Goal: Transaction & Acquisition: Purchase product/service

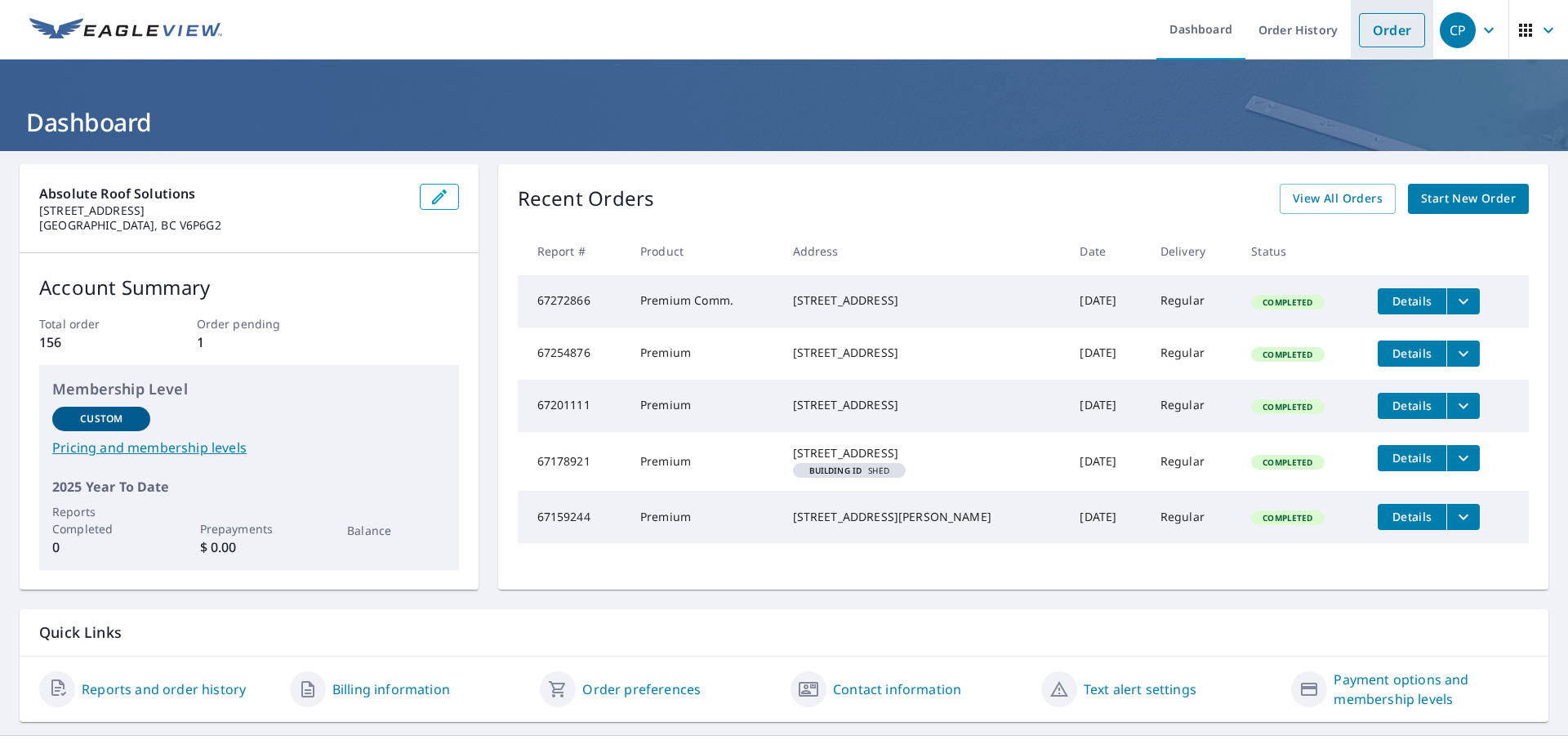
click at [1361, 25] on link "Order" at bounding box center [1392, 31] width 66 height 35
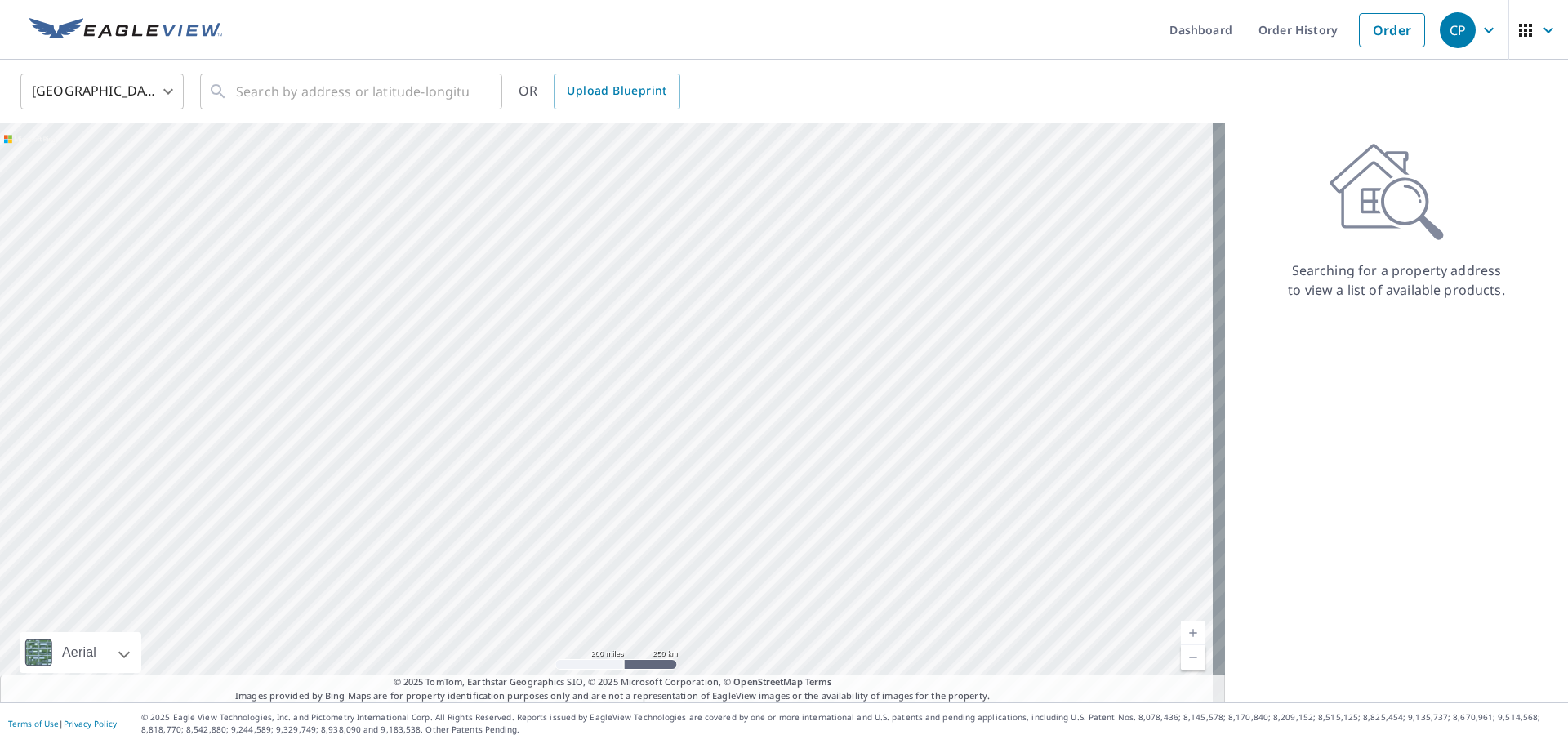
click at [149, 80] on body "CP CP Dashboard Order History Order CP United States US ​ ​ OR Upload Blueprint…" at bounding box center [784, 372] width 1568 height 744
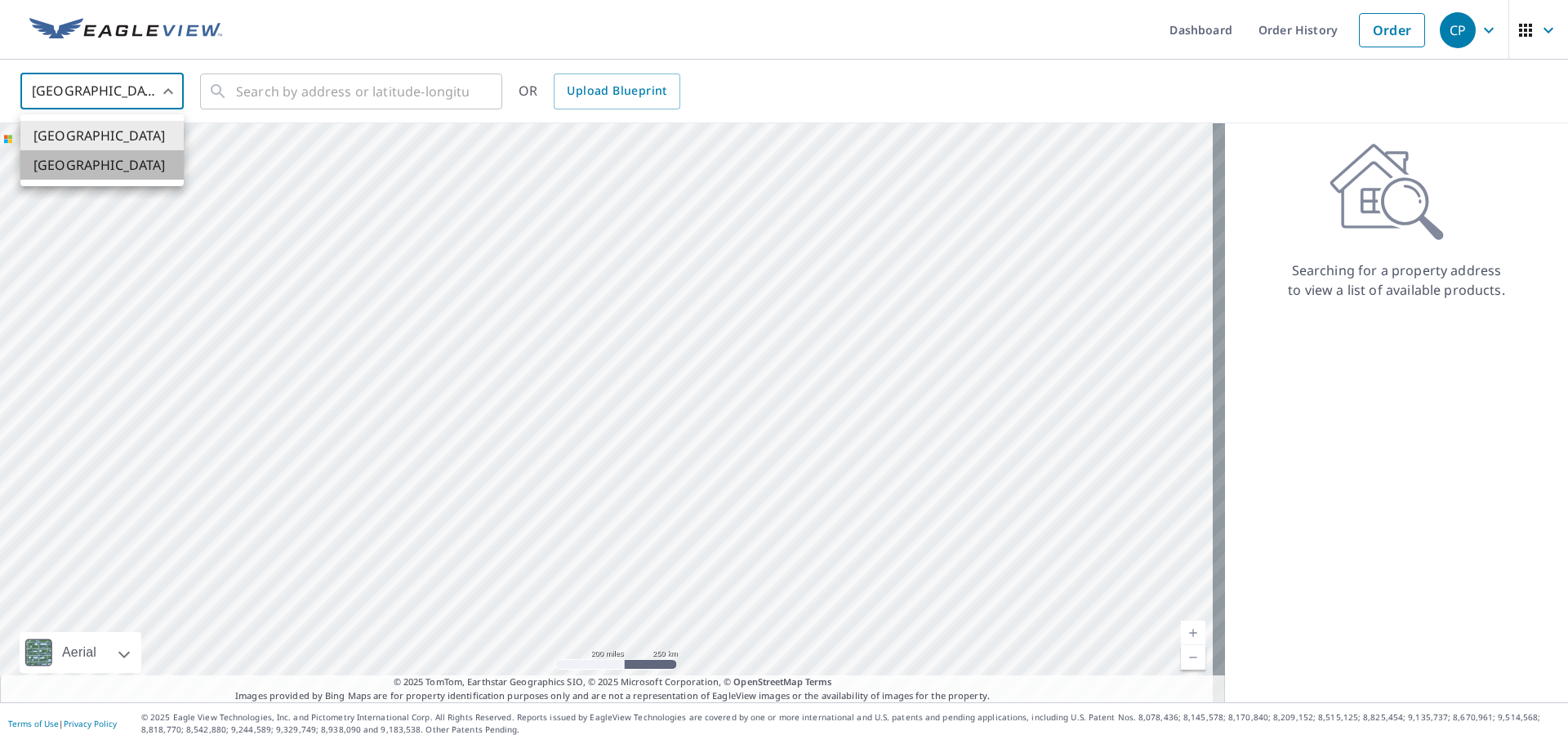
click at [103, 163] on li "[GEOGRAPHIC_DATA]" at bounding box center [102, 165] width 164 height 30
type input "CA"
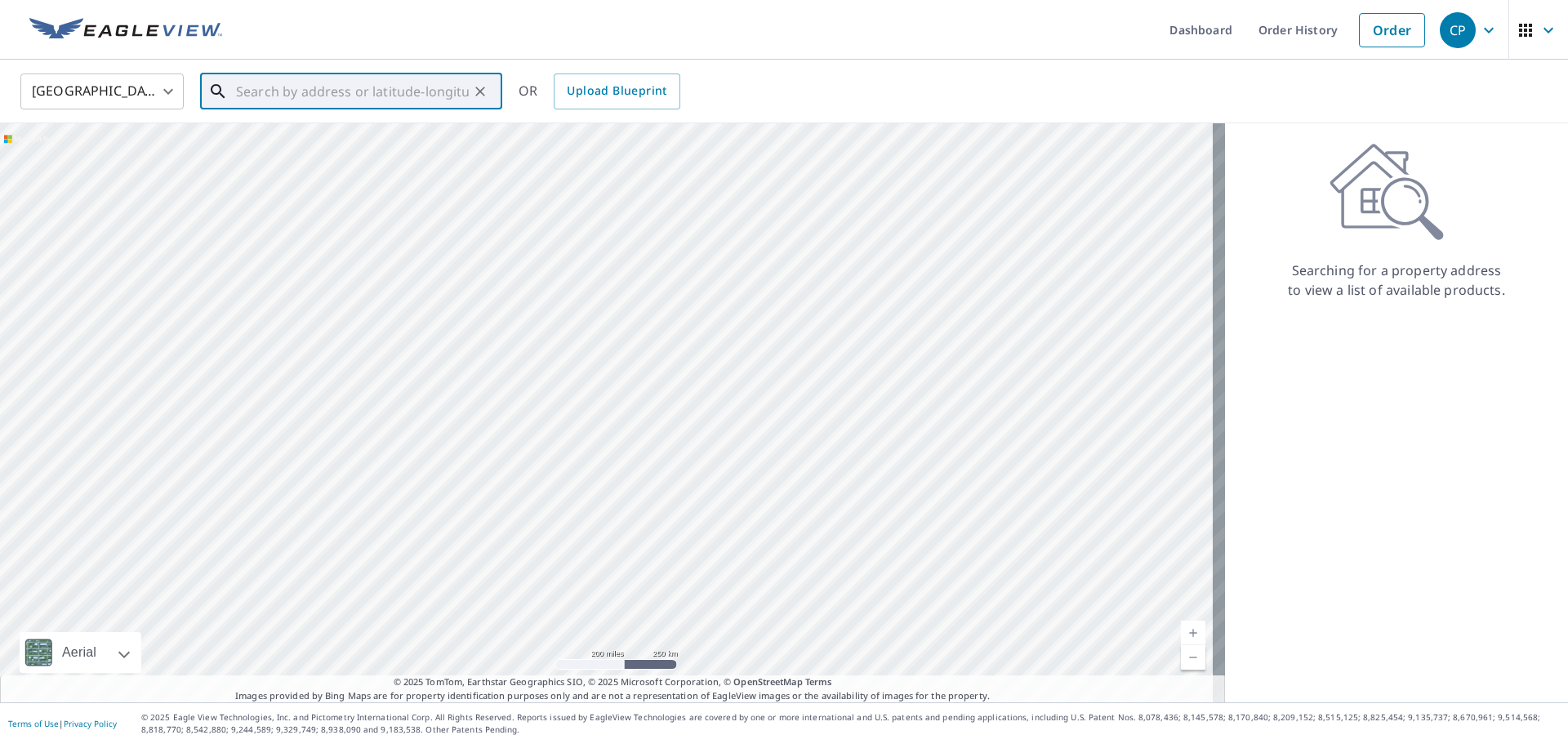
paste input "[STREET_ADDRESS][PERSON_NAME]"
click at [410, 146] on span "[STREET_ADDRESS][PERSON_NAME]" at bounding box center [361, 139] width 256 height 20
type input "[STREET_ADDRESS][PERSON_NAME]"
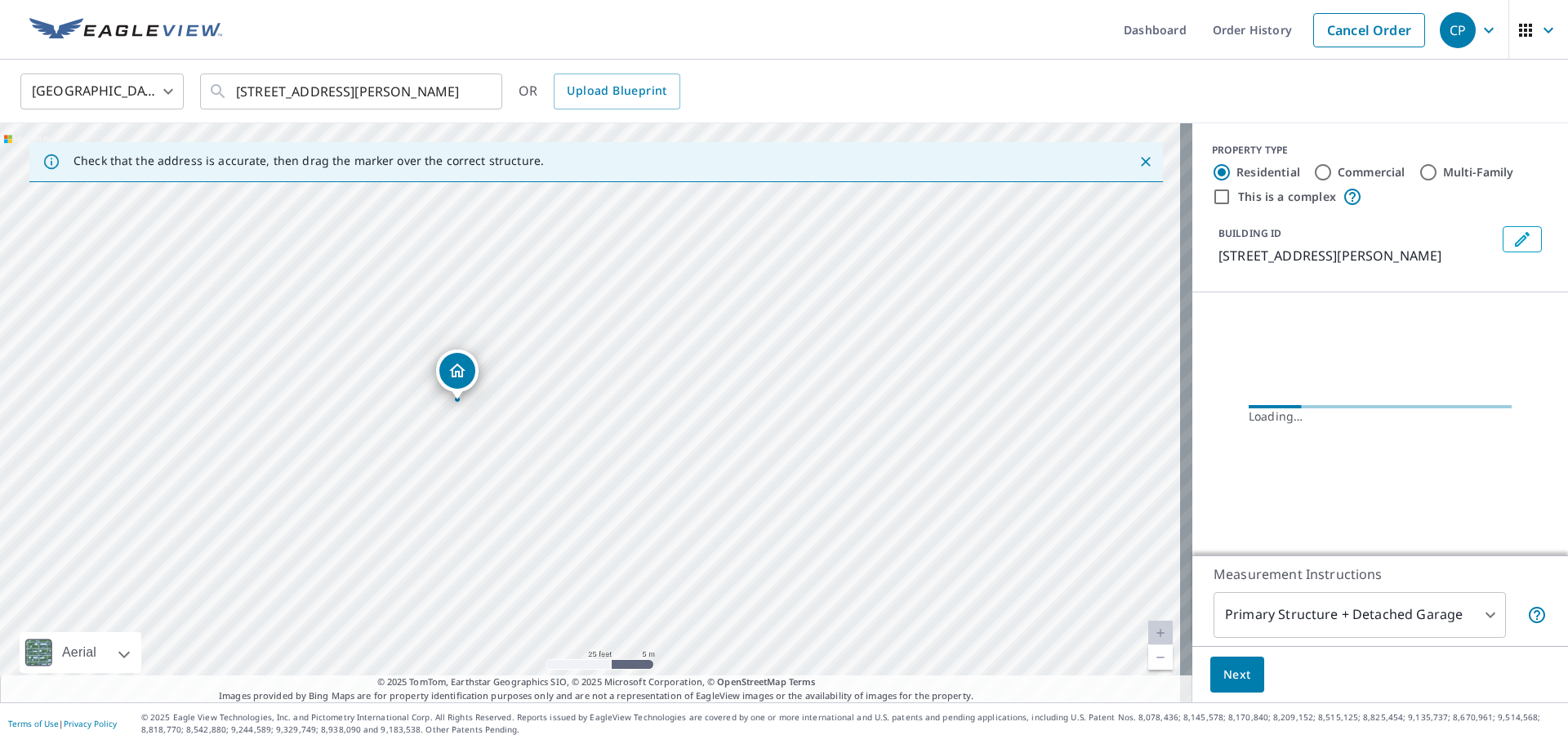
drag, startPoint x: 509, startPoint y: 476, endPoint x: 525, endPoint y: 463, distance: 20.6
click at [525, 463] on div "[STREET_ADDRESS][PERSON_NAME]" at bounding box center [596, 412] width 1192 height 579
drag, startPoint x: 492, startPoint y: 360, endPoint x: 674, endPoint y: 376, distance: 182.7
click at [670, 377] on div "[STREET_ADDRESS][PERSON_NAME]" at bounding box center [596, 412] width 1192 height 579
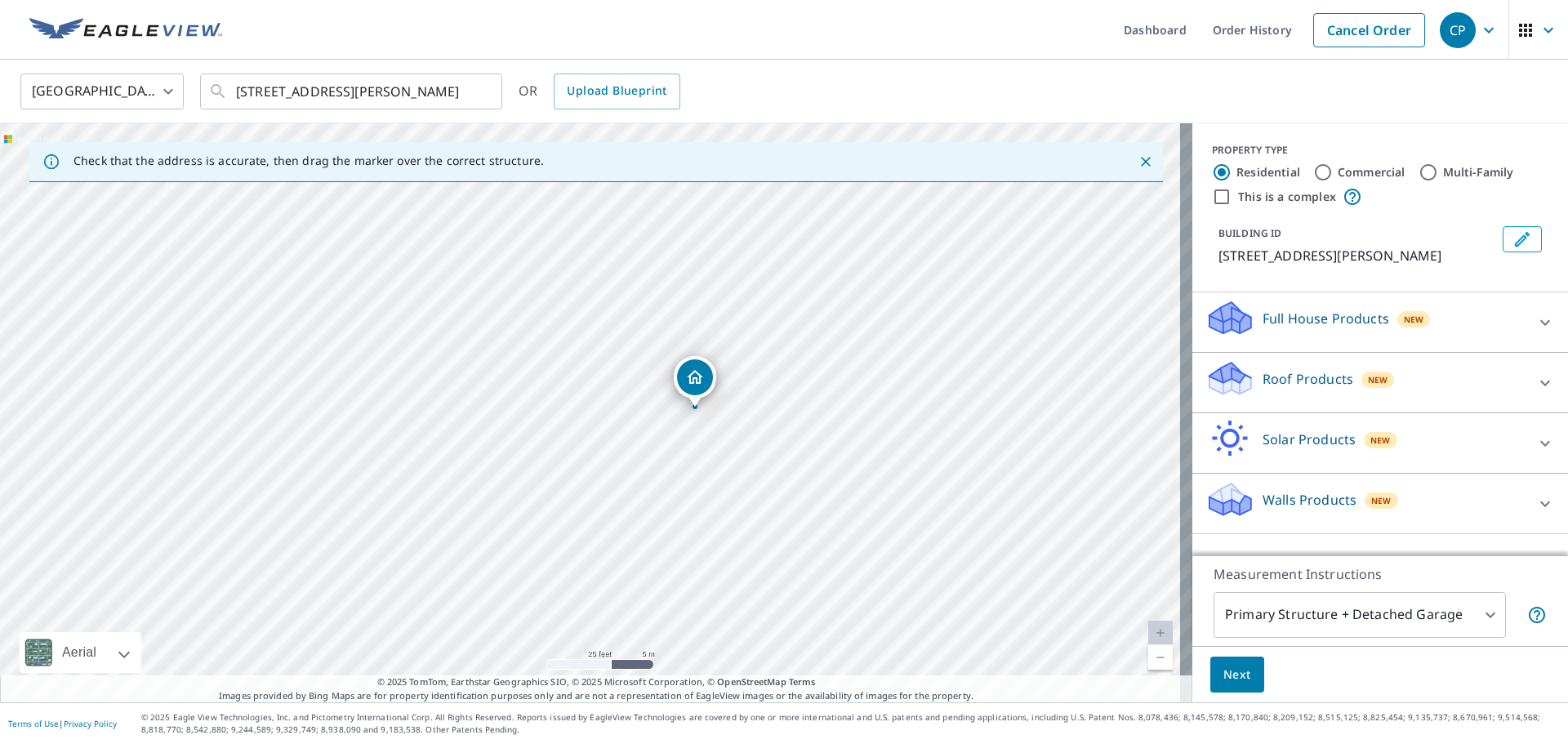
click at [774, 434] on div "[STREET_ADDRESS][PERSON_NAME]" at bounding box center [596, 412] width 1192 height 579
click at [1466, 372] on div "Roof Products New" at bounding box center [1366, 382] width 321 height 46
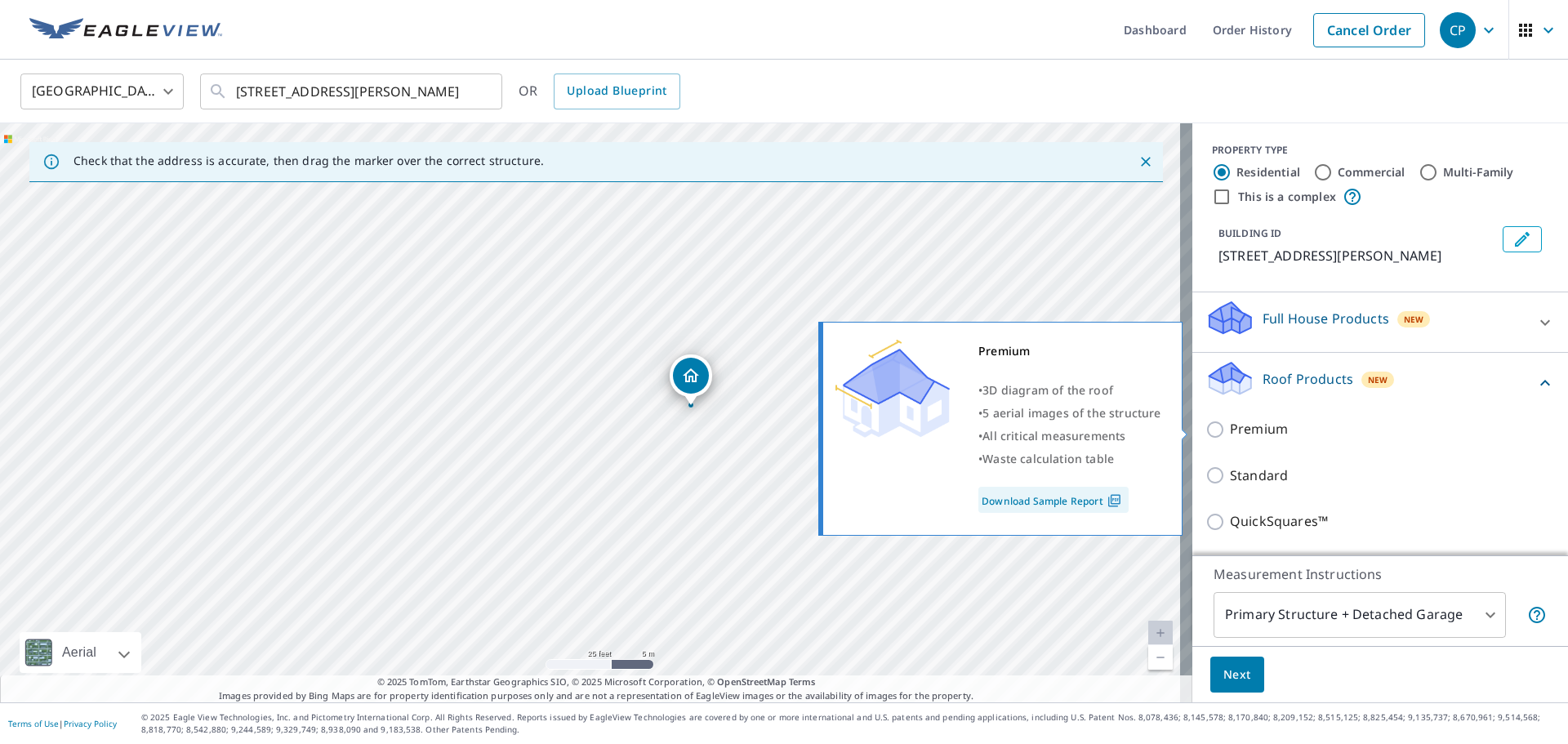
click at [1208, 430] on input "Premium" at bounding box center [1218, 429] width 25 height 20
checkbox input "true"
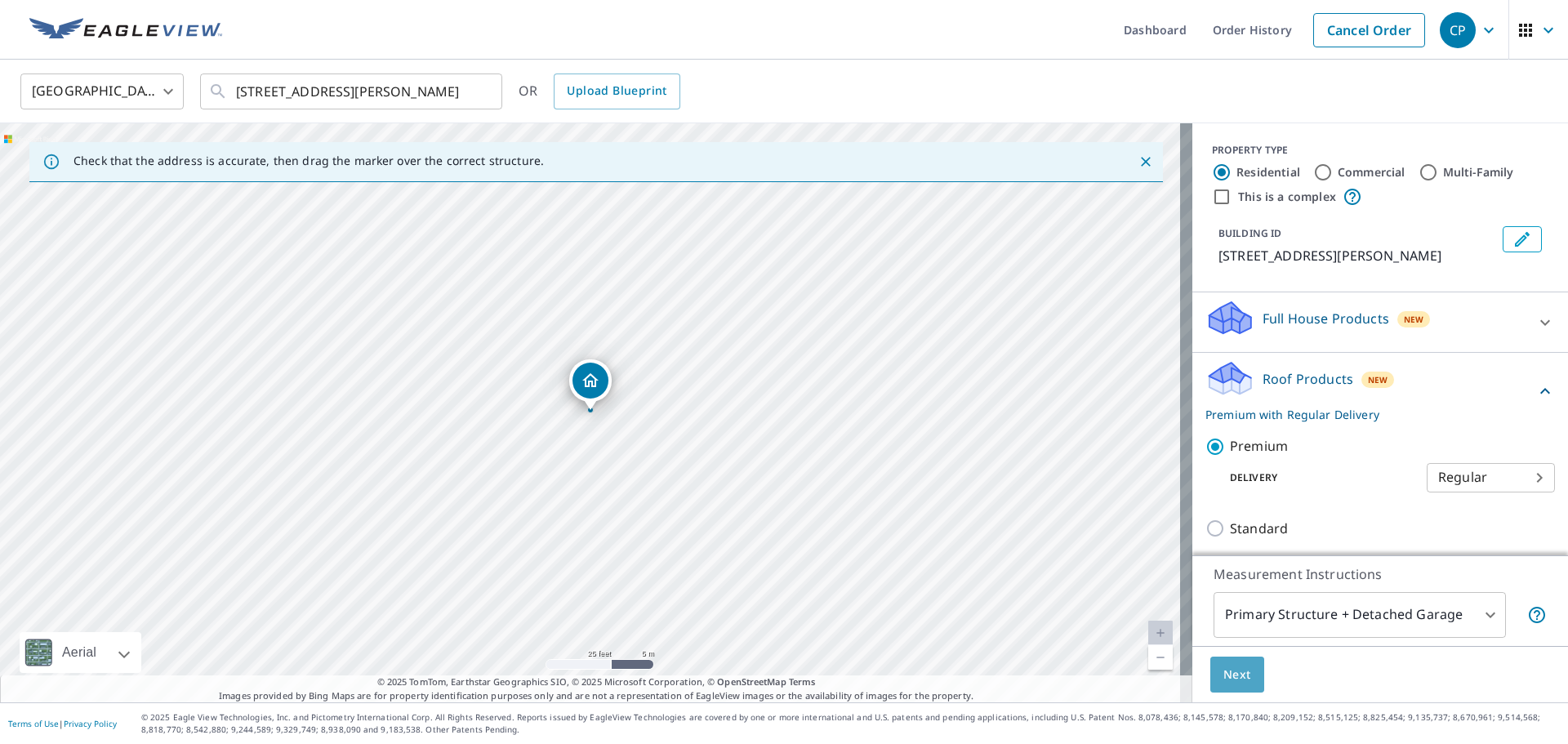
click at [1240, 671] on button "Next" at bounding box center [1237, 675] width 54 height 36
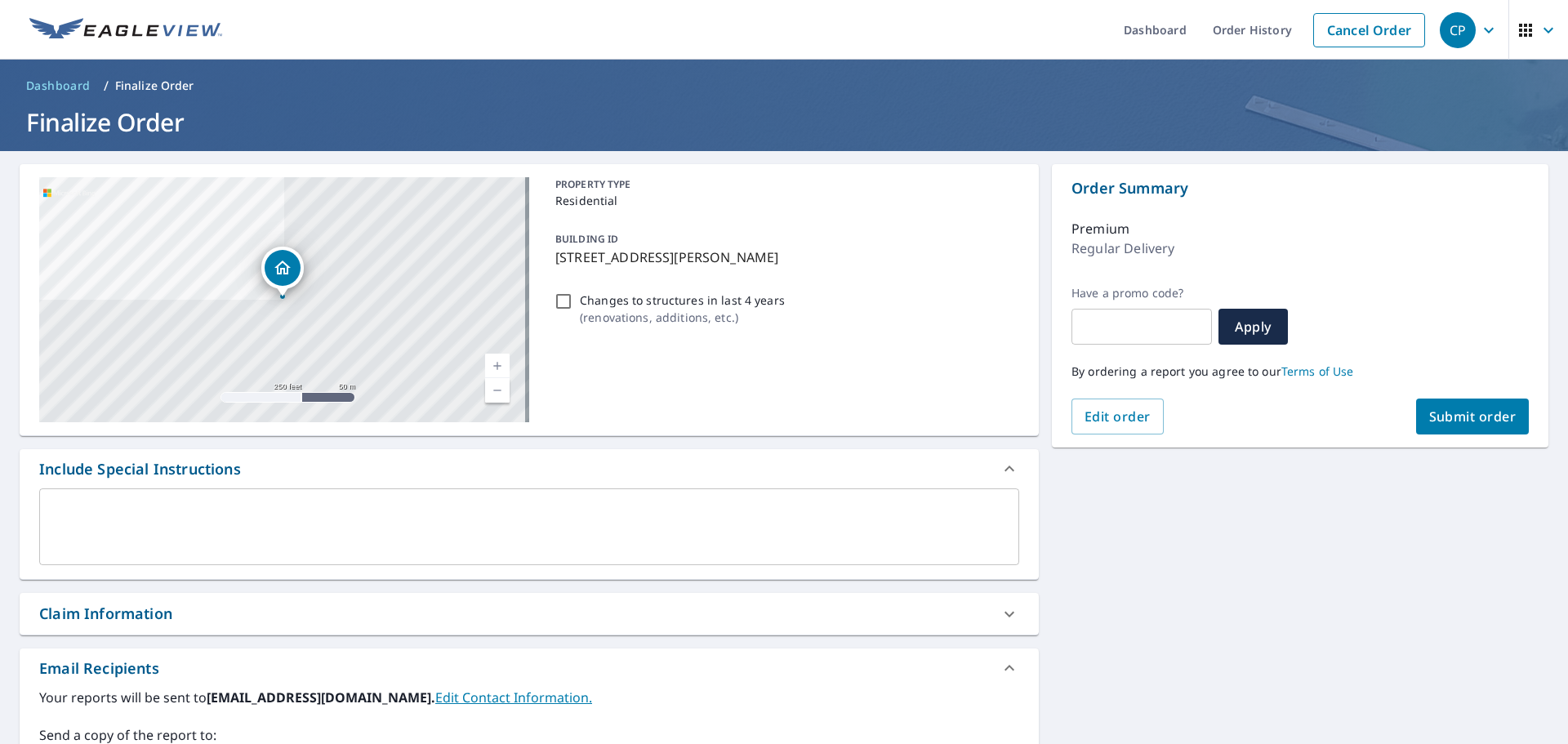
scroll to position [296, 0]
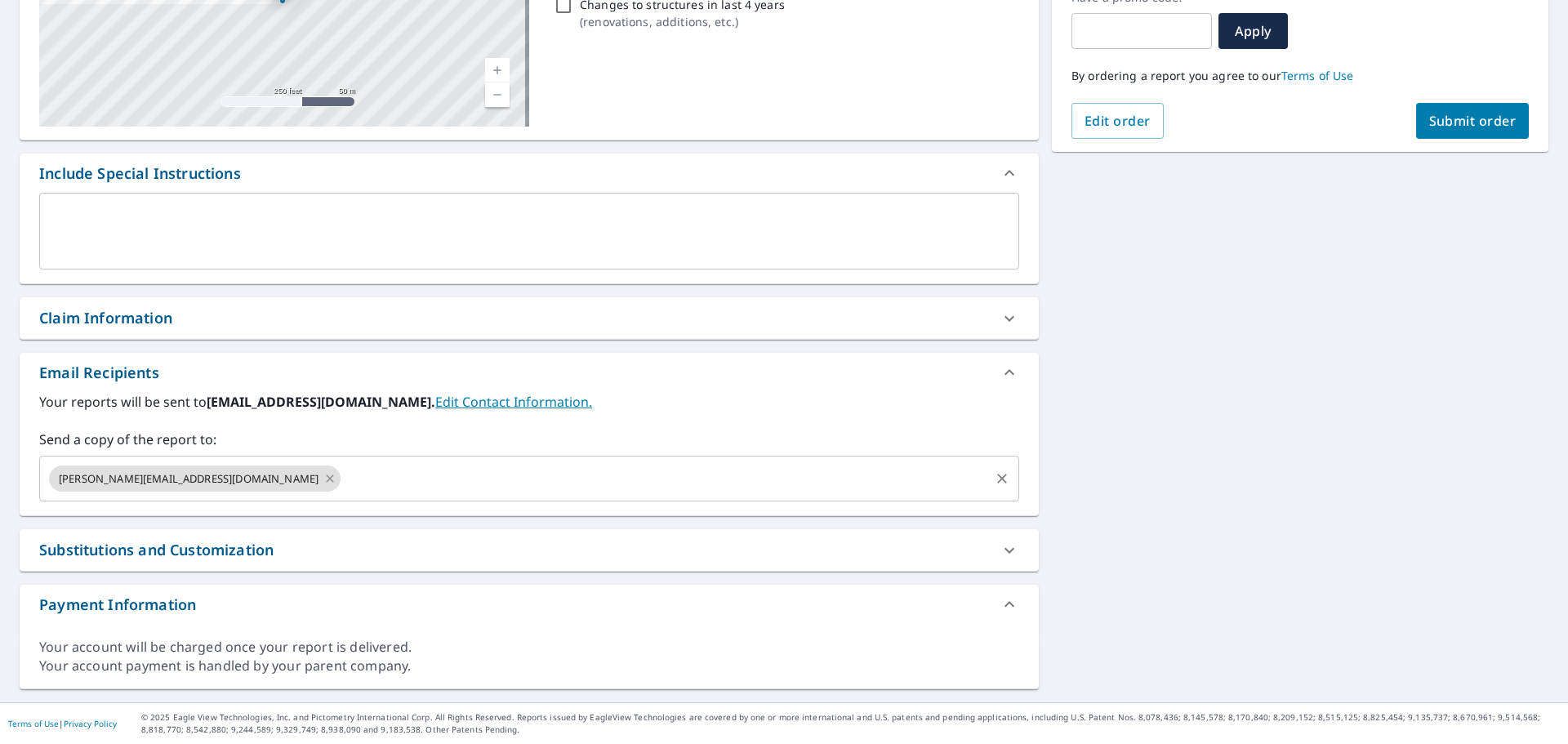
click at [325, 476] on icon at bounding box center [329, 477] width 7 height 7
checkbox input "true"
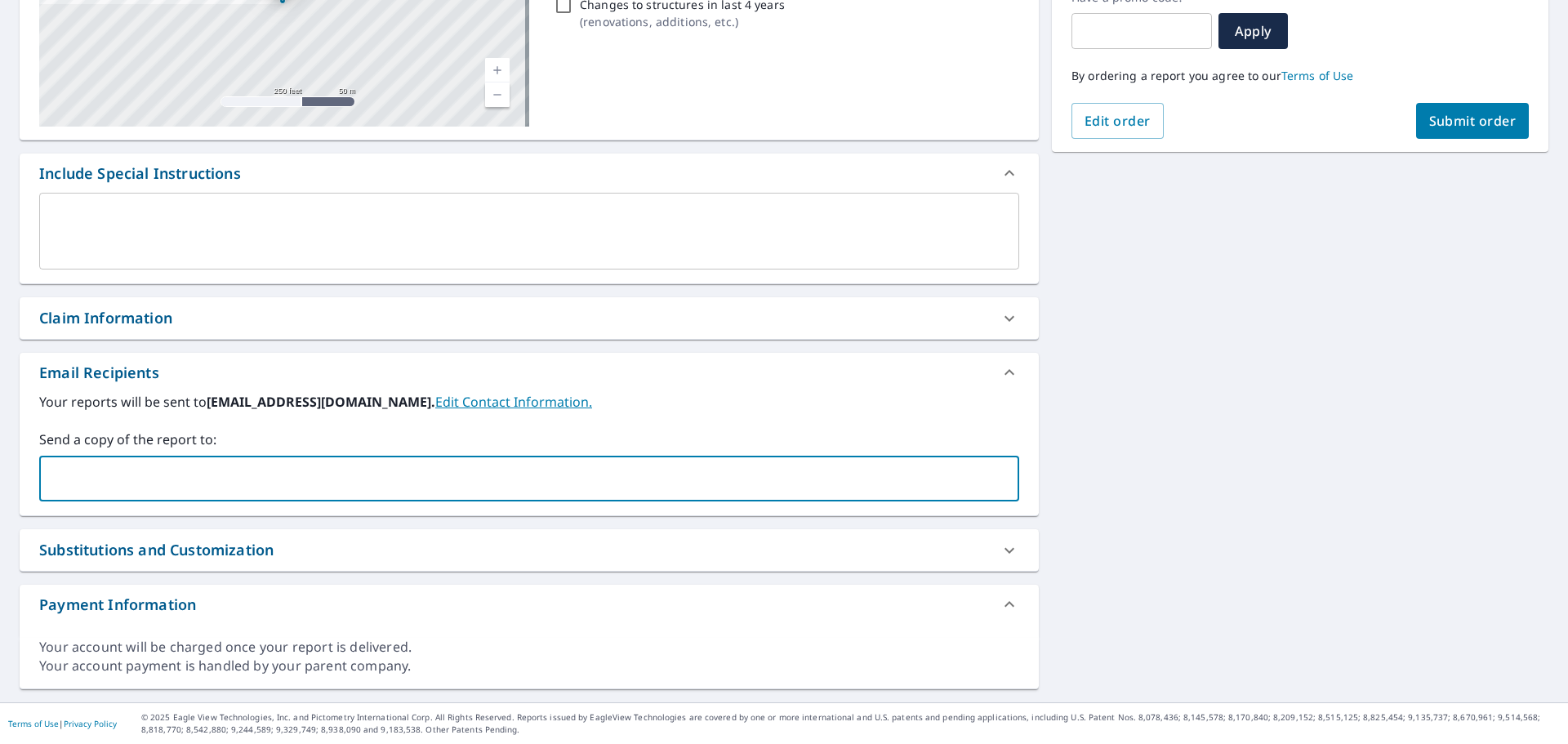
click at [194, 479] on input "text" at bounding box center [516, 479] width 941 height 31
type input "[PERSON_NAME][EMAIL_ADDRESS][DOMAIN_NAME]"
click at [1080, 442] on div "[STREET_ADDRESS][PERSON_NAME][GEOGRAPHIC_DATA] A standard road map Aerial A det…" at bounding box center [784, 278] width 1568 height 846
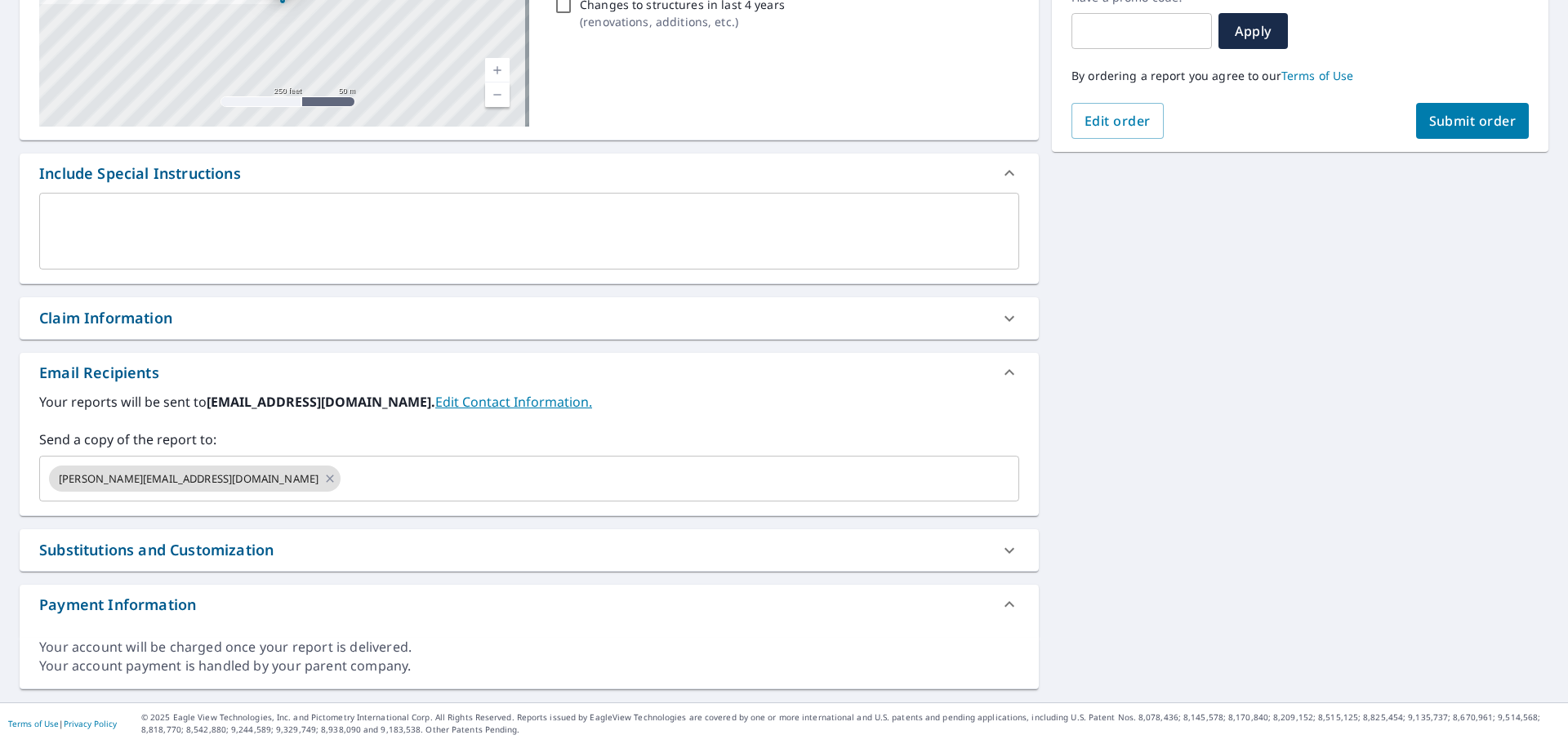
scroll to position [0, 0]
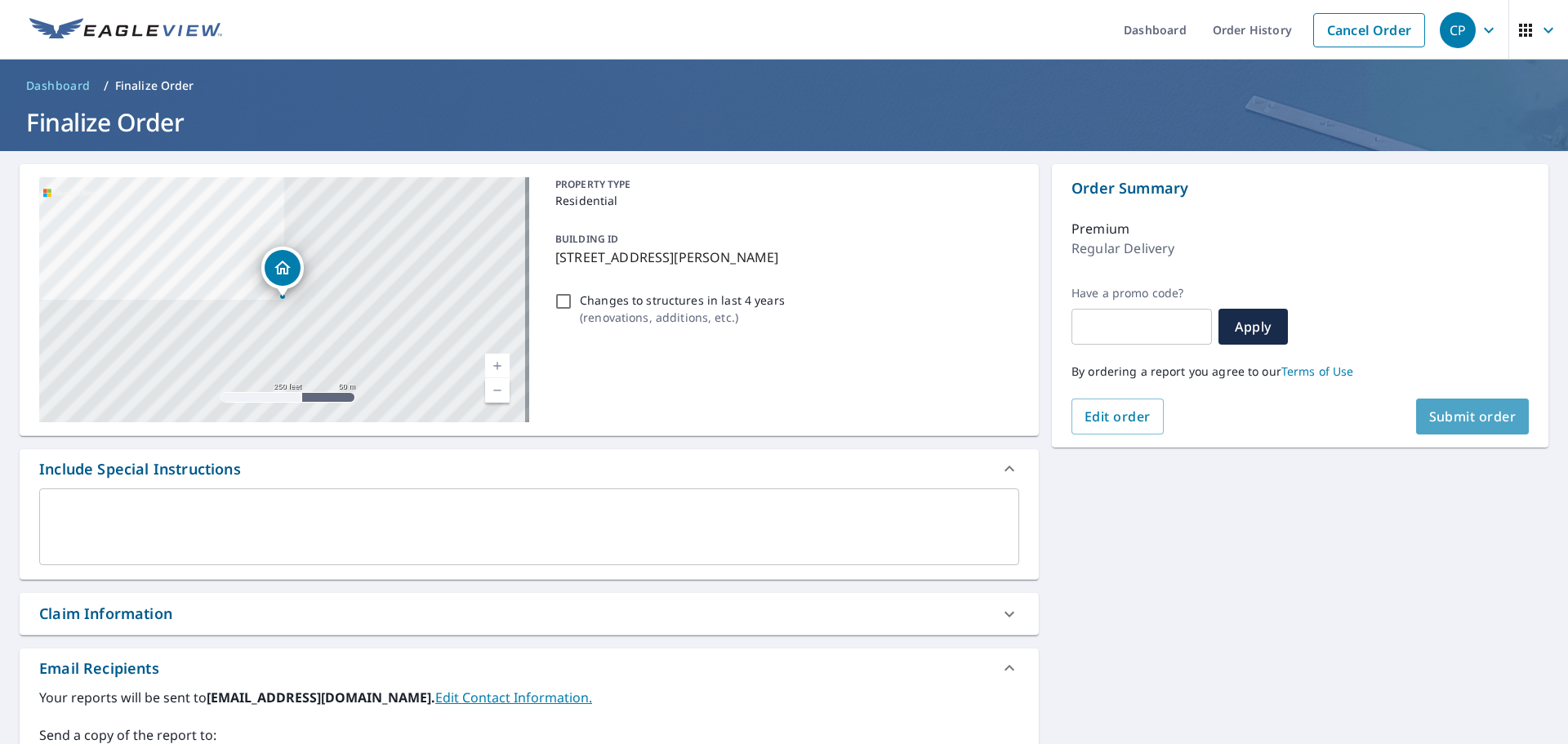
click at [1444, 419] on span "Submit order" at bounding box center [1473, 416] width 88 height 18
checkbox input "true"
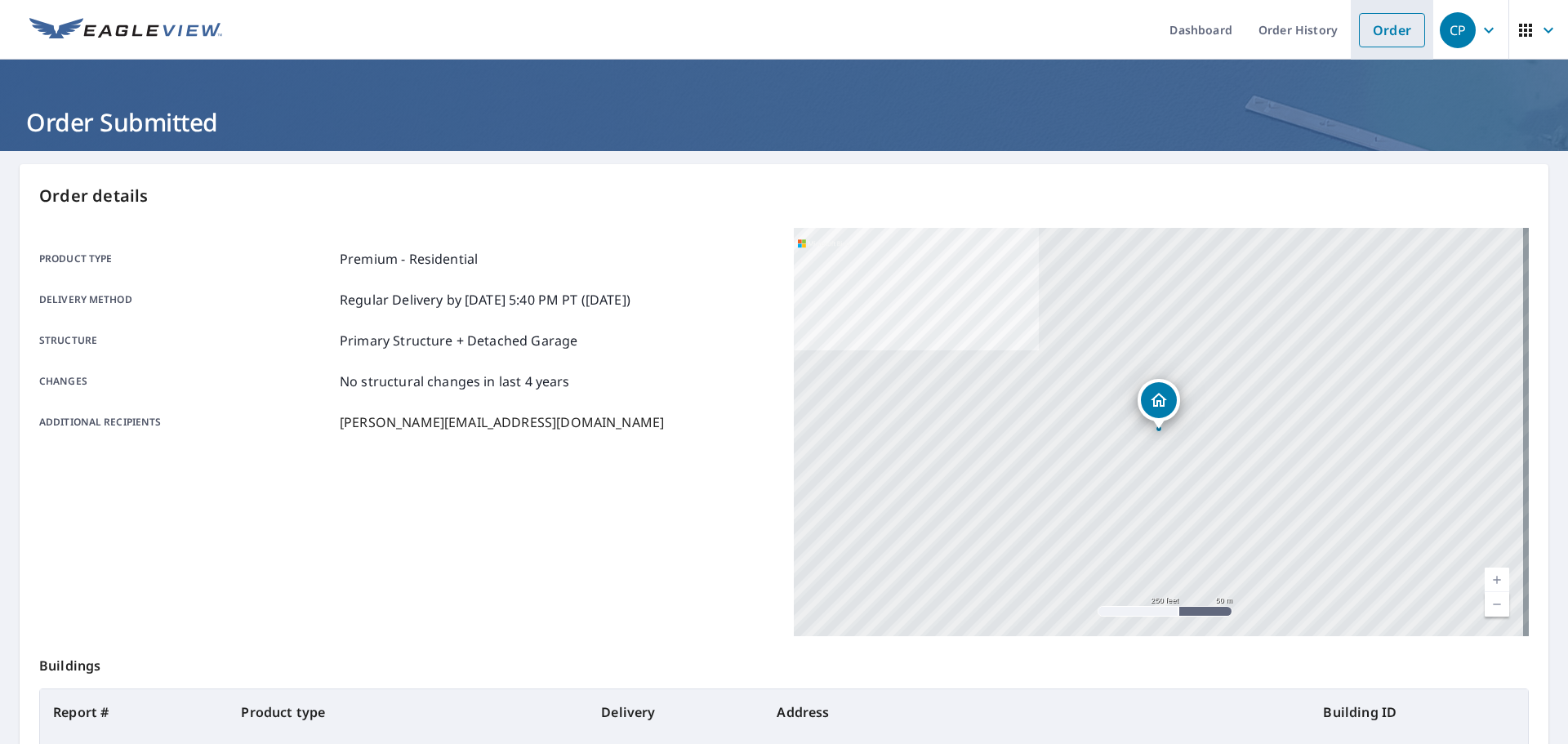
click at [1372, 23] on link "Order" at bounding box center [1392, 31] width 66 height 35
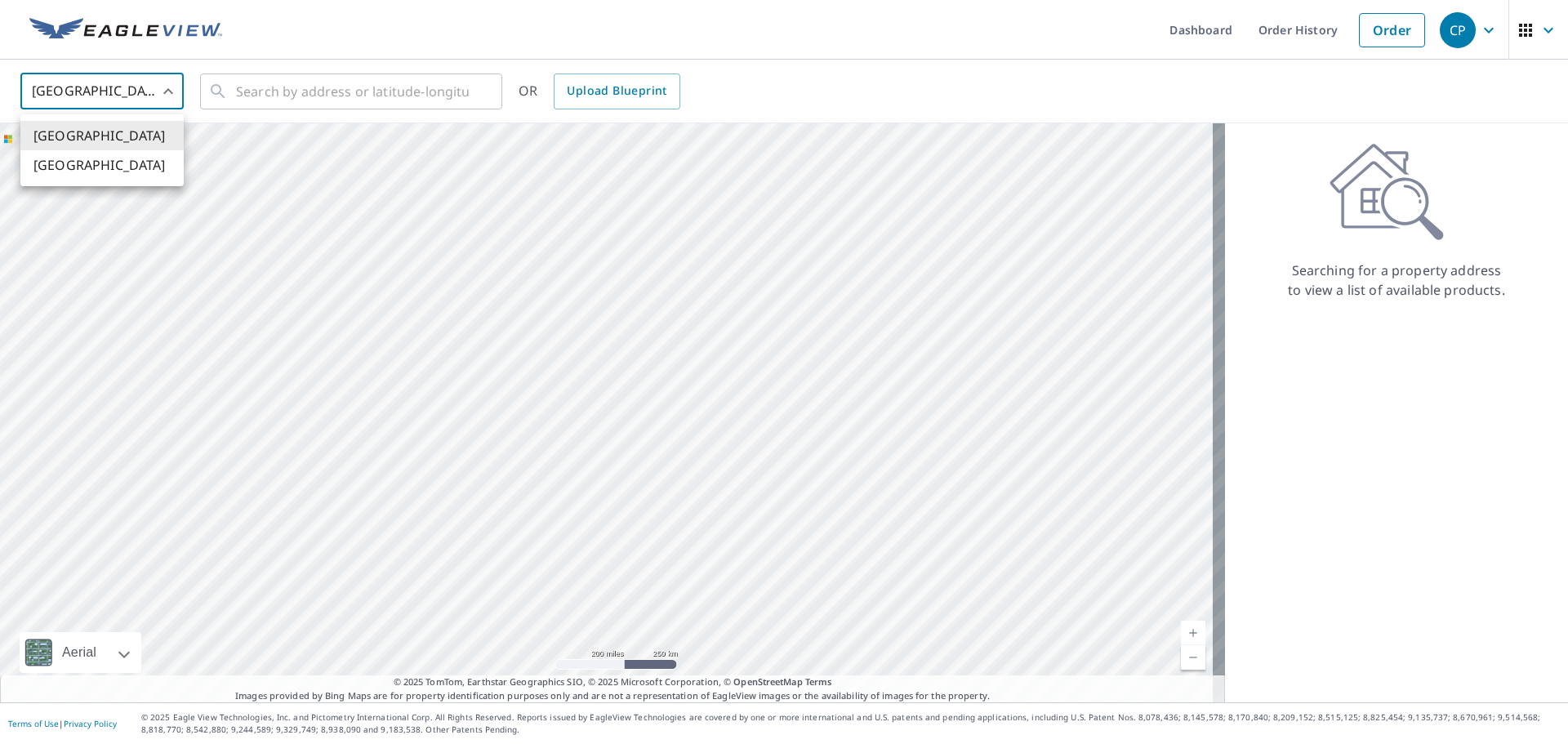
click at [108, 98] on body "CP CP Dashboard Order History Order CP United States US ​ ​ OR Upload Blueprint…" at bounding box center [784, 372] width 1568 height 744
click at [77, 165] on li "[GEOGRAPHIC_DATA]" at bounding box center [102, 165] width 164 height 30
type input "CA"
click at [275, 93] on input "text" at bounding box center [353, 91] width 233 height 45
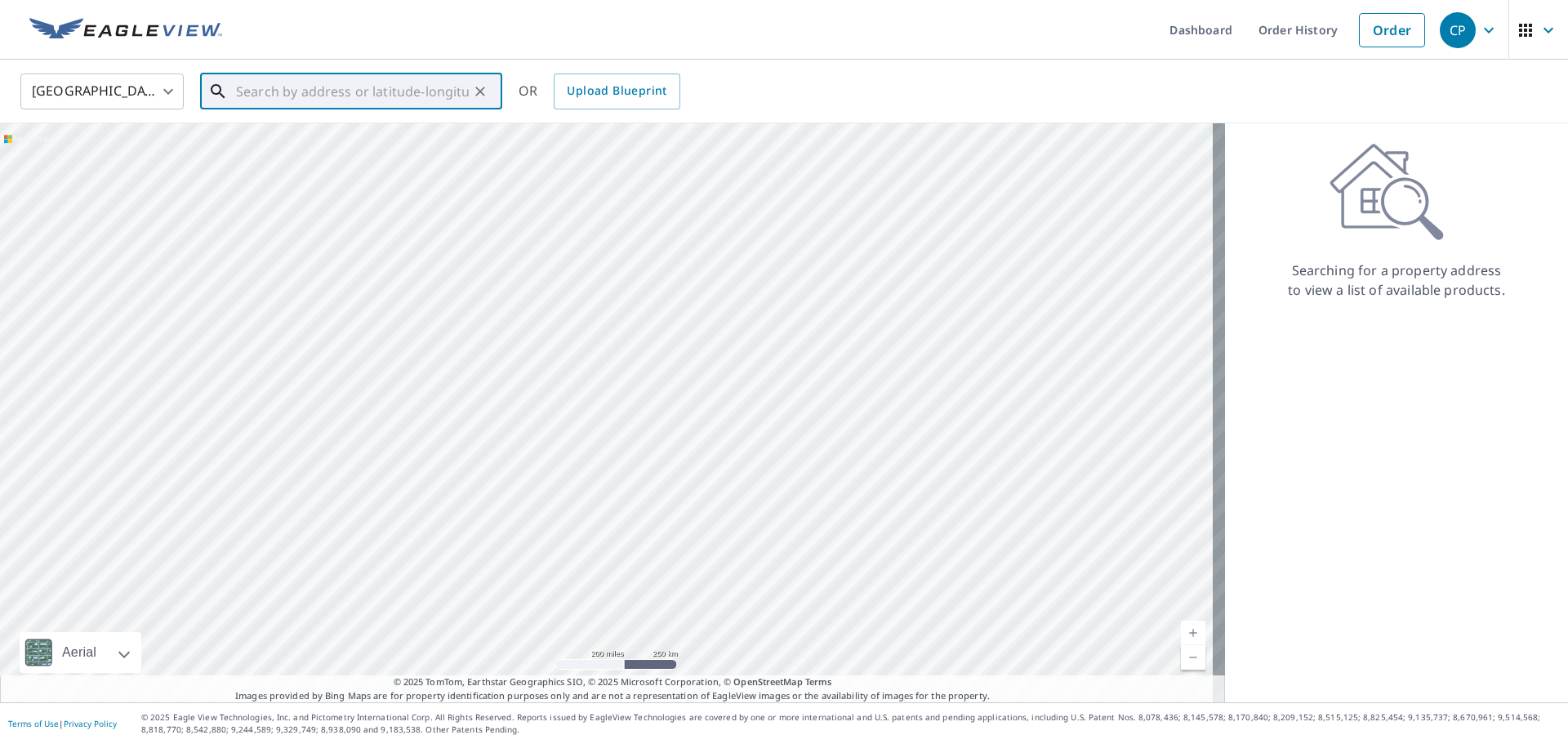
paste input "[STREET_ADDRESS][PERSON_NAME]"
click at [298, 149] on span "[STREET_ADDRESS][PERSON_NAME]" at bounding box center [361, 139] width 256 height 20
type input "[STREET_ADDRESS][PERSON_NAME]"
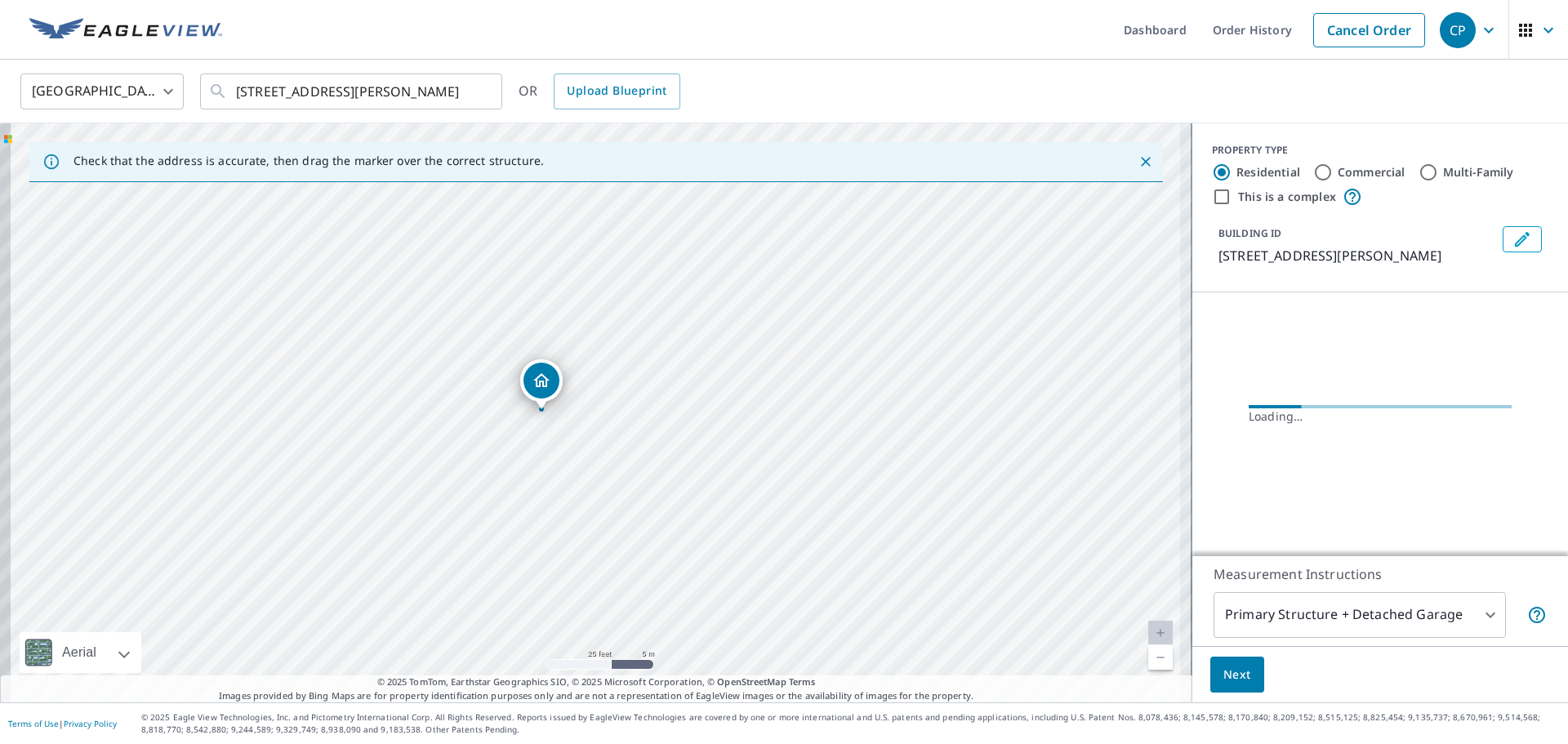
drag, startPoint x: 701, startPoint y: 419, endPoint x: 720, endPoint y: 419, distance: 19.0
click at [720, 419] on div "[STREET_ADDRESS][PERSON_NAME]" at bounding box center [596, 412] width 1192 height 579
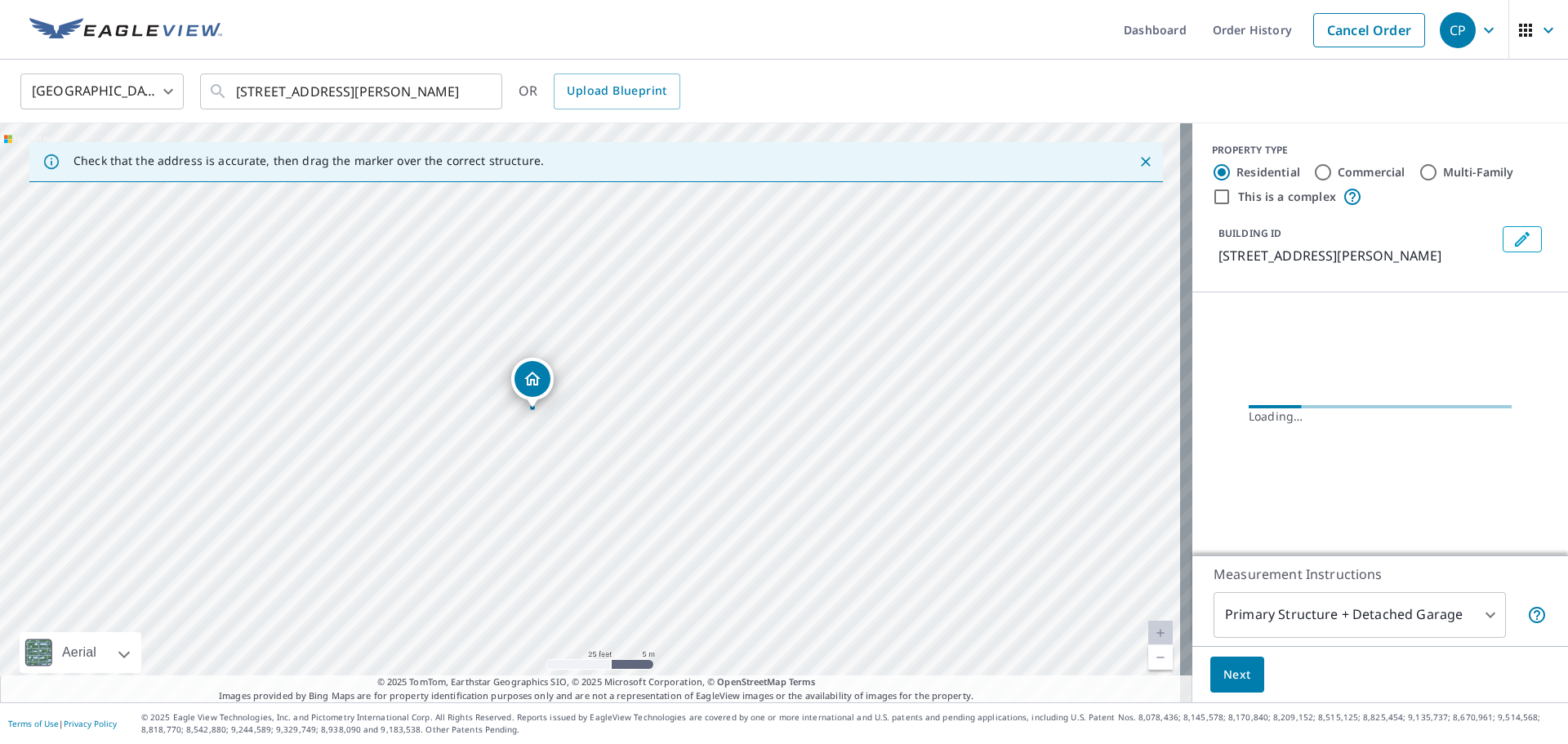
drag, startPoint x: 542, startPoint y: 386, endPoint x: 534, endPoint y: 382, distance: 8.9
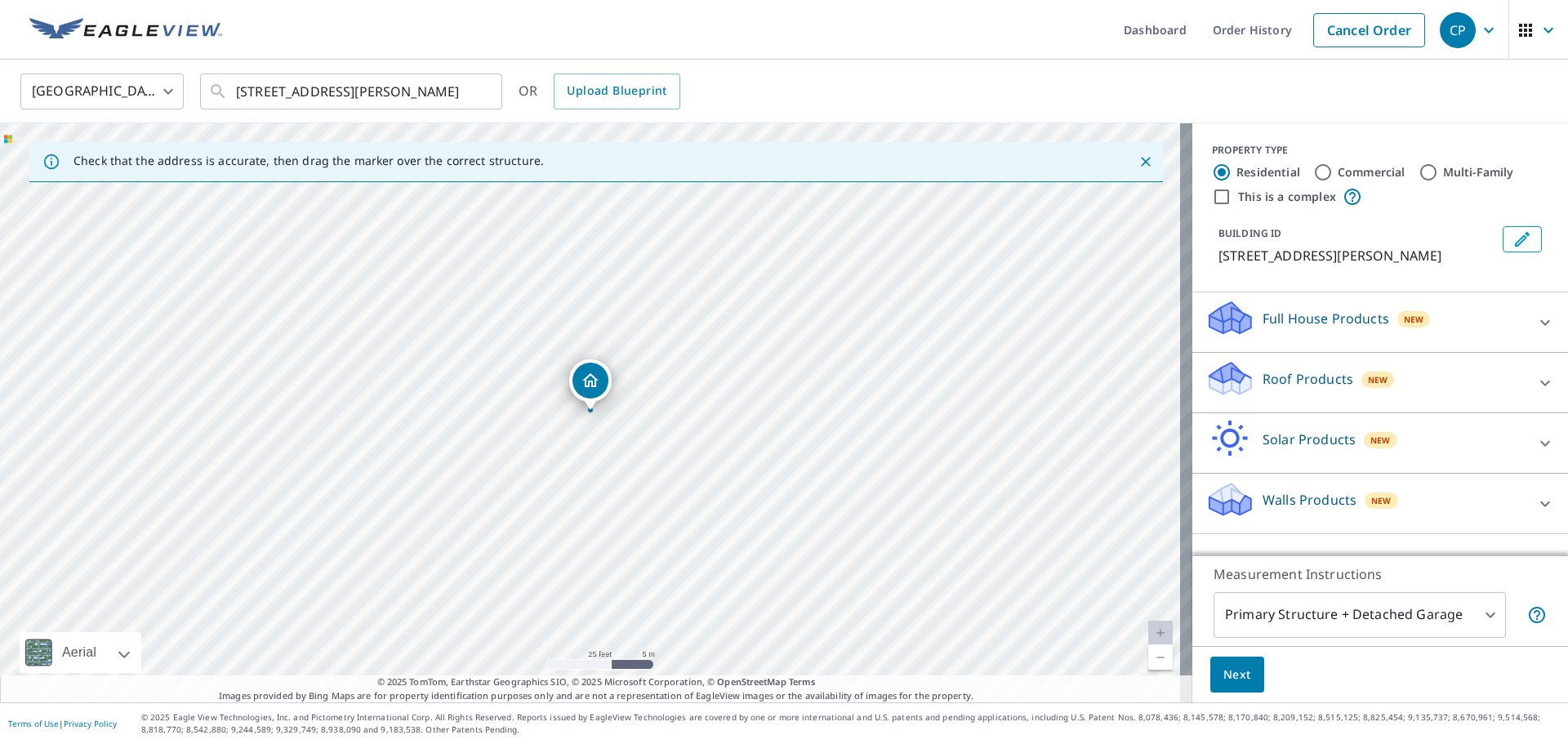
click at [1263, 389] on p "Roof Products" at bounding box center [1308, 379] width 91 height 20
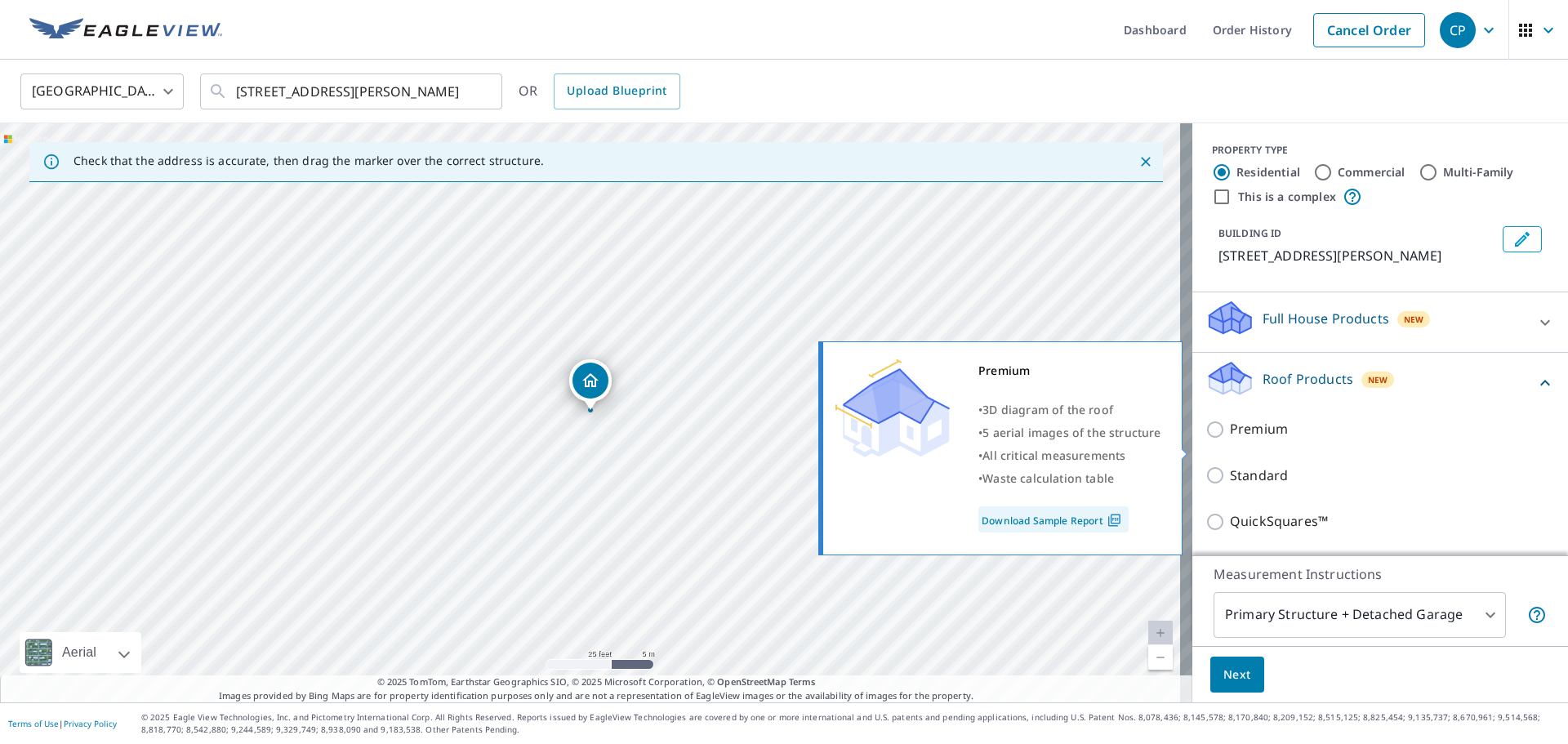
click at [1205, 439] on input "Premium" at bounding box center [1218, 429] width 25 height 20
checkbox input "true"
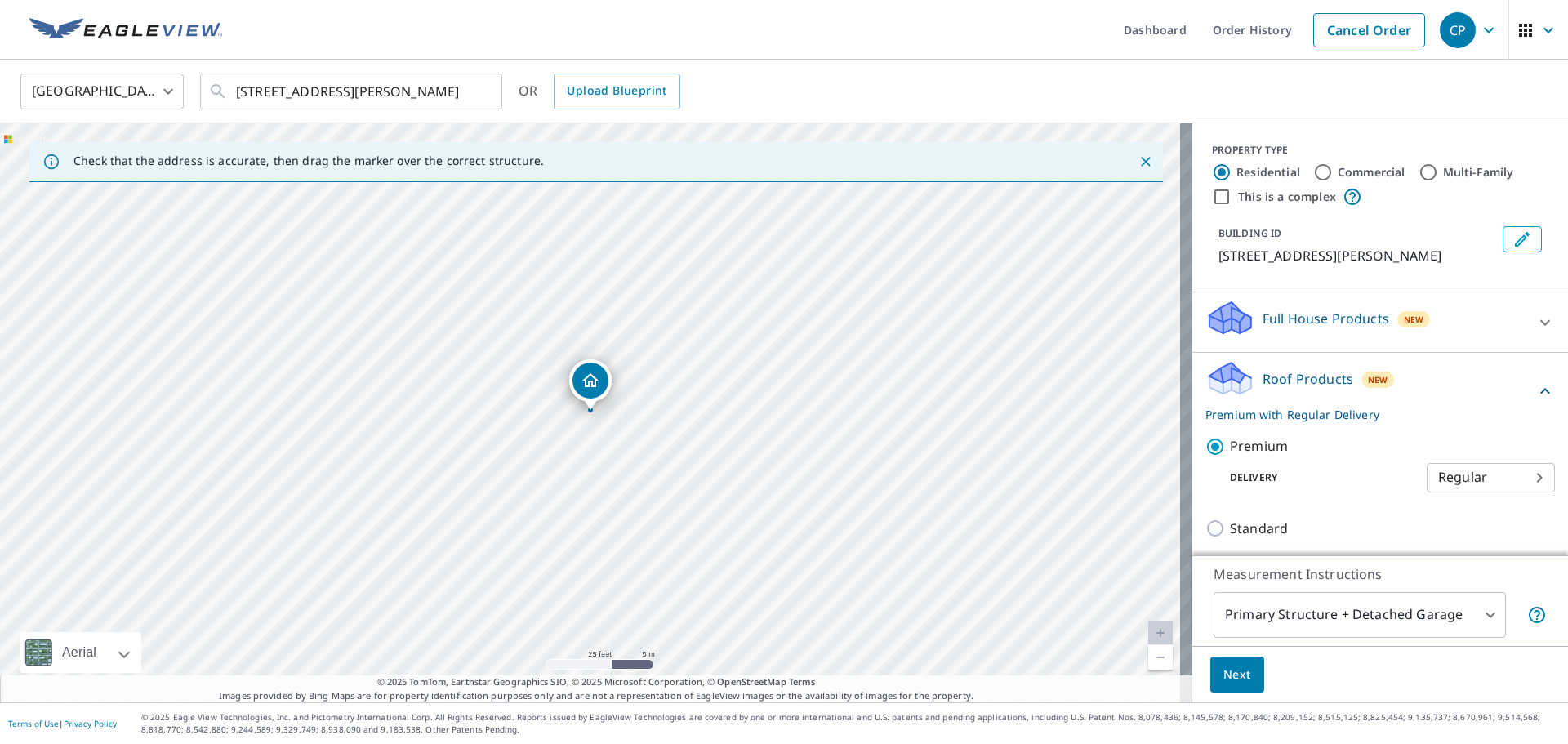
scroll to position [245, 0]
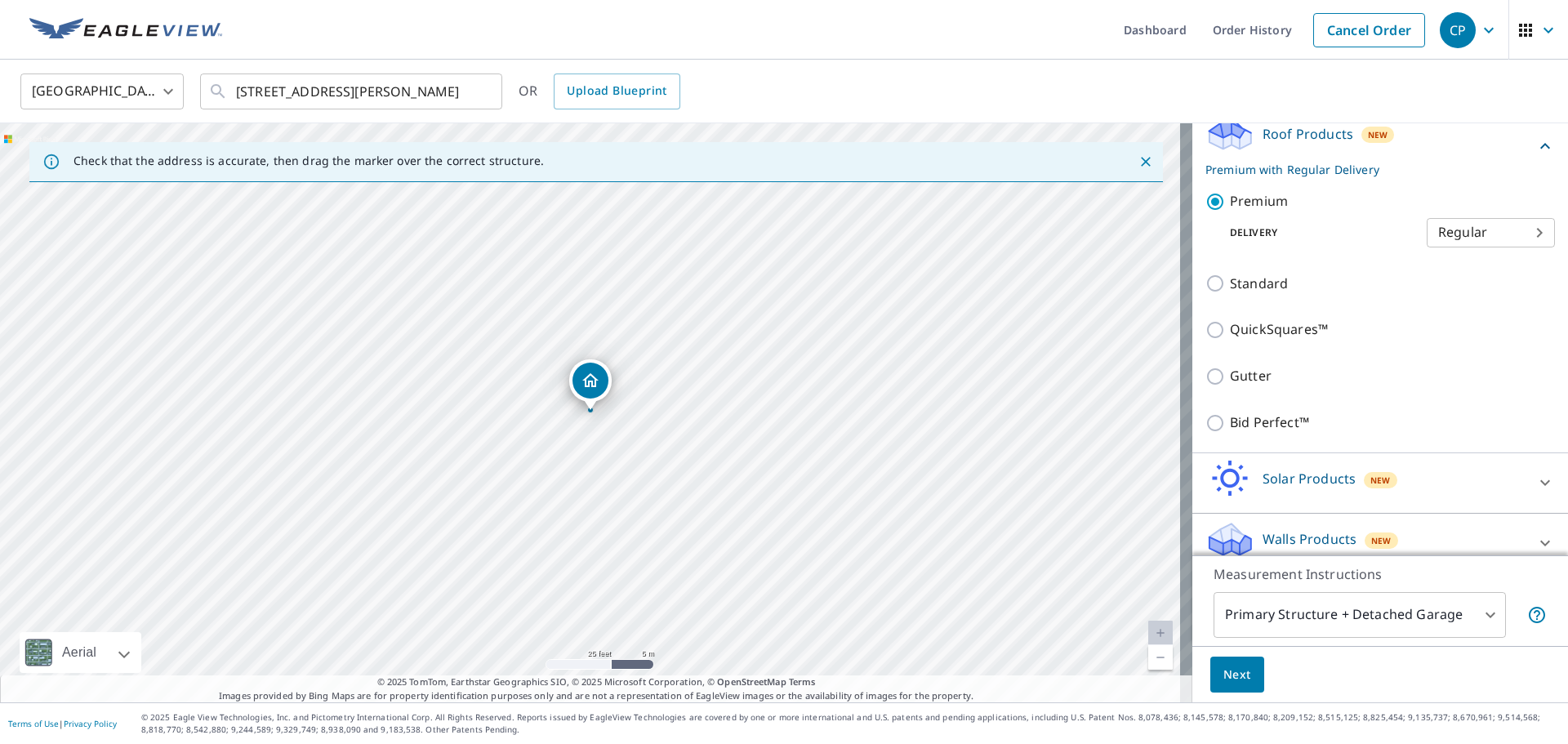
click at [1224, 674] on span "Next" at bounding box center [1238, 675] width 28 height 21
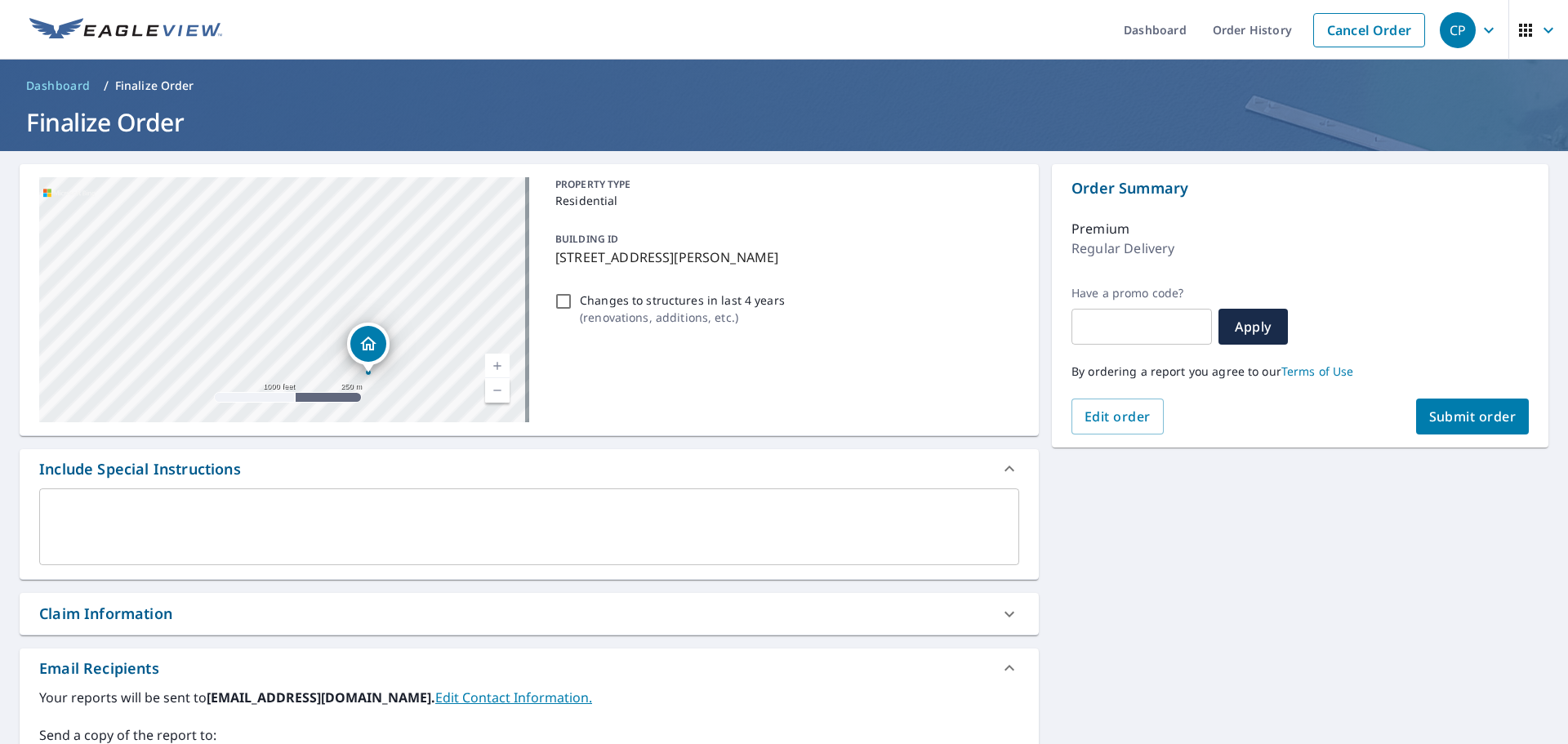
scroll to position [296, 0]
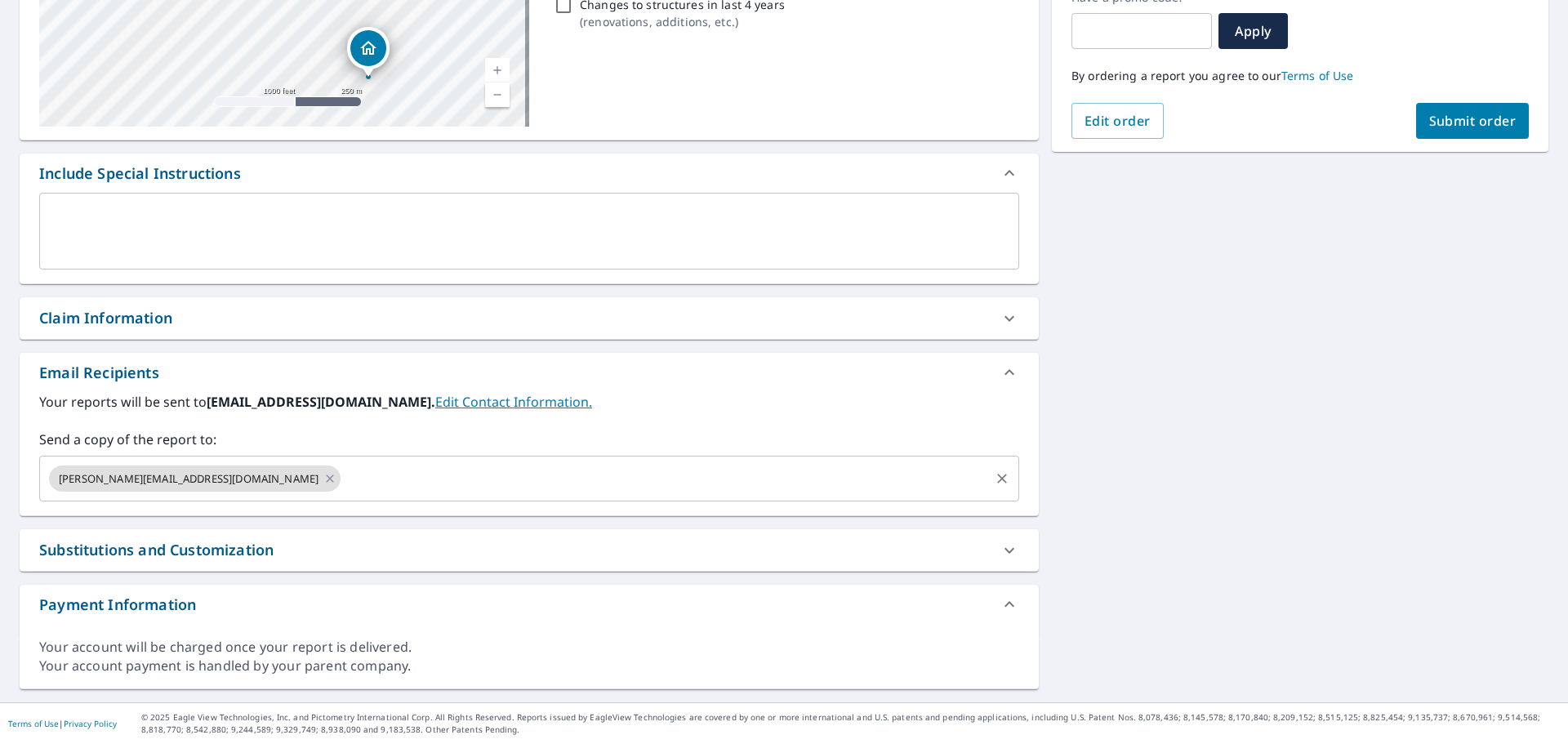
click at [996, 478] on icon "Clear" at bounding box center [1002, 478] width 17 height 17
checkbox input "true"
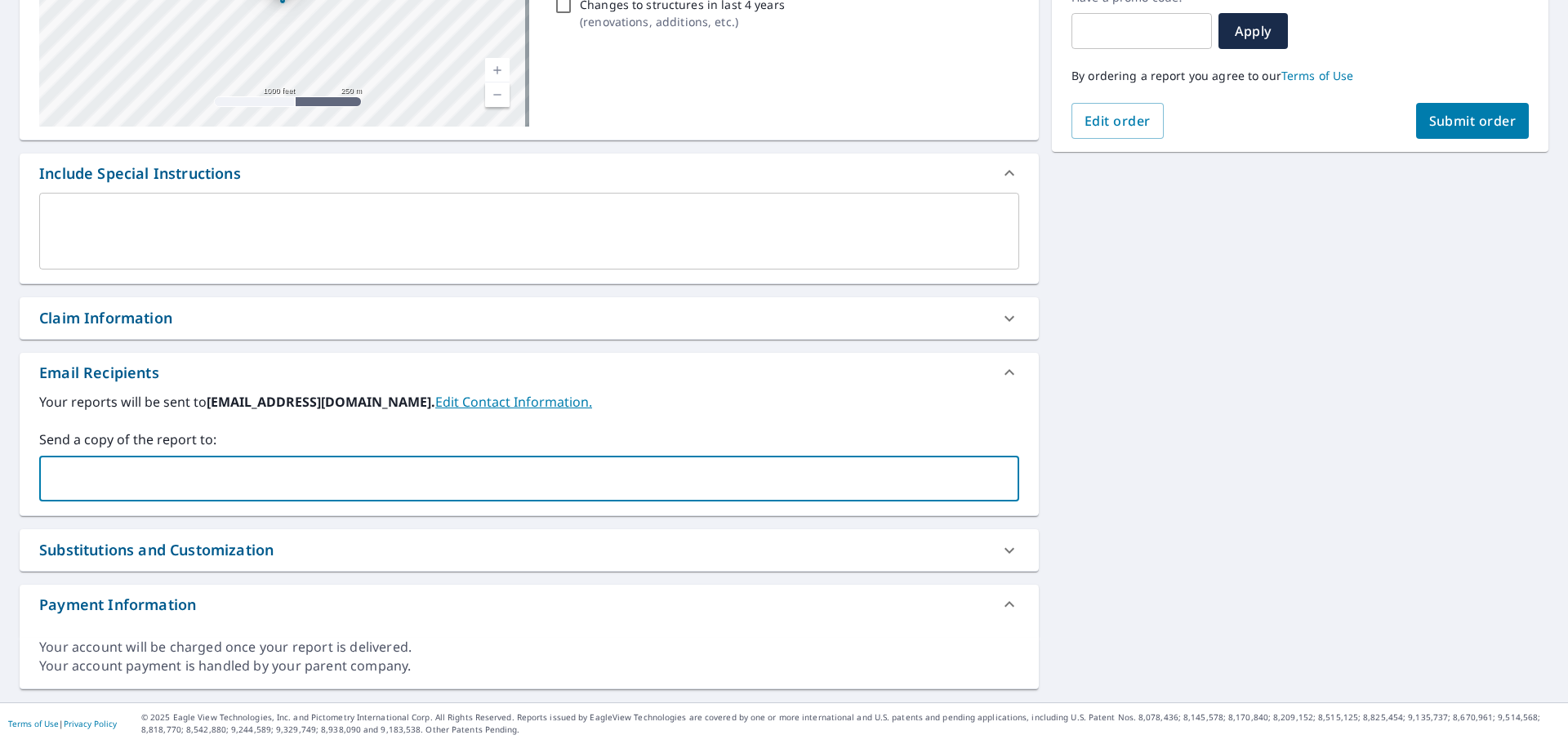
click at [273, 476] on input "text" at bounding box center [516, 479] width 941 height 31
click at [181, 475] on input "[PERSON_NAME][EMAIL_ADDRESS][DOMAIN_NAME]" at bounding box center [516, 479] width 941 height 31
click at [59, 474] on input "[PERSON_NAME][EMAIL_ADDRESS][DOMAIN_NAME]" at bounding box center [516, 479] width 941 height 31
type input "[PERSON_NAME][EMAIL_ADDRESS][DOMAIN_NAME]"
click at [1117, 414] on div "[STREET_ADDRESS][GEOGRAPHIC_DATA][PERSON_NAME] A standard road map Aerial A det…" at bounding box center [784, 278] width 1568 height 846
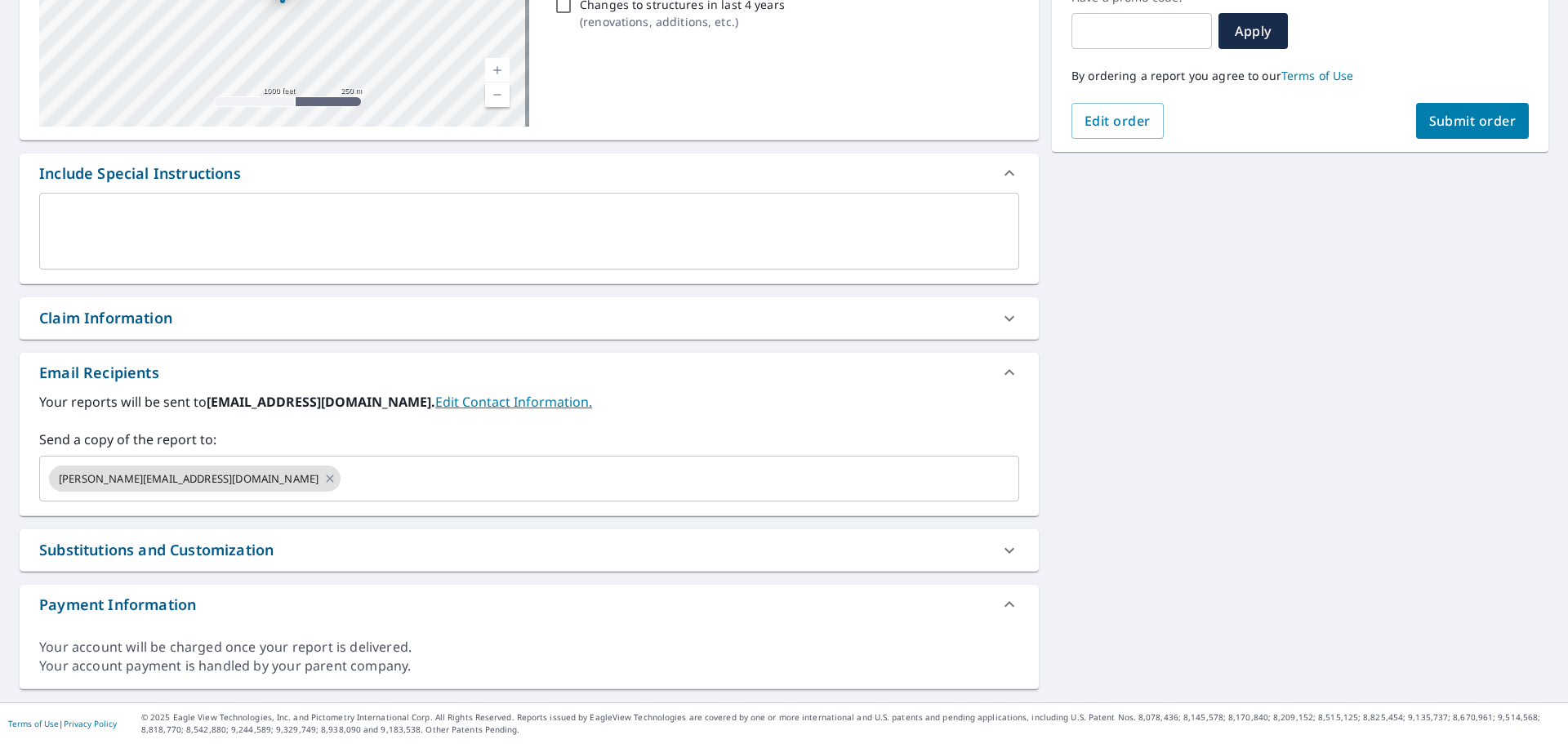
scroll to position [0, 0]
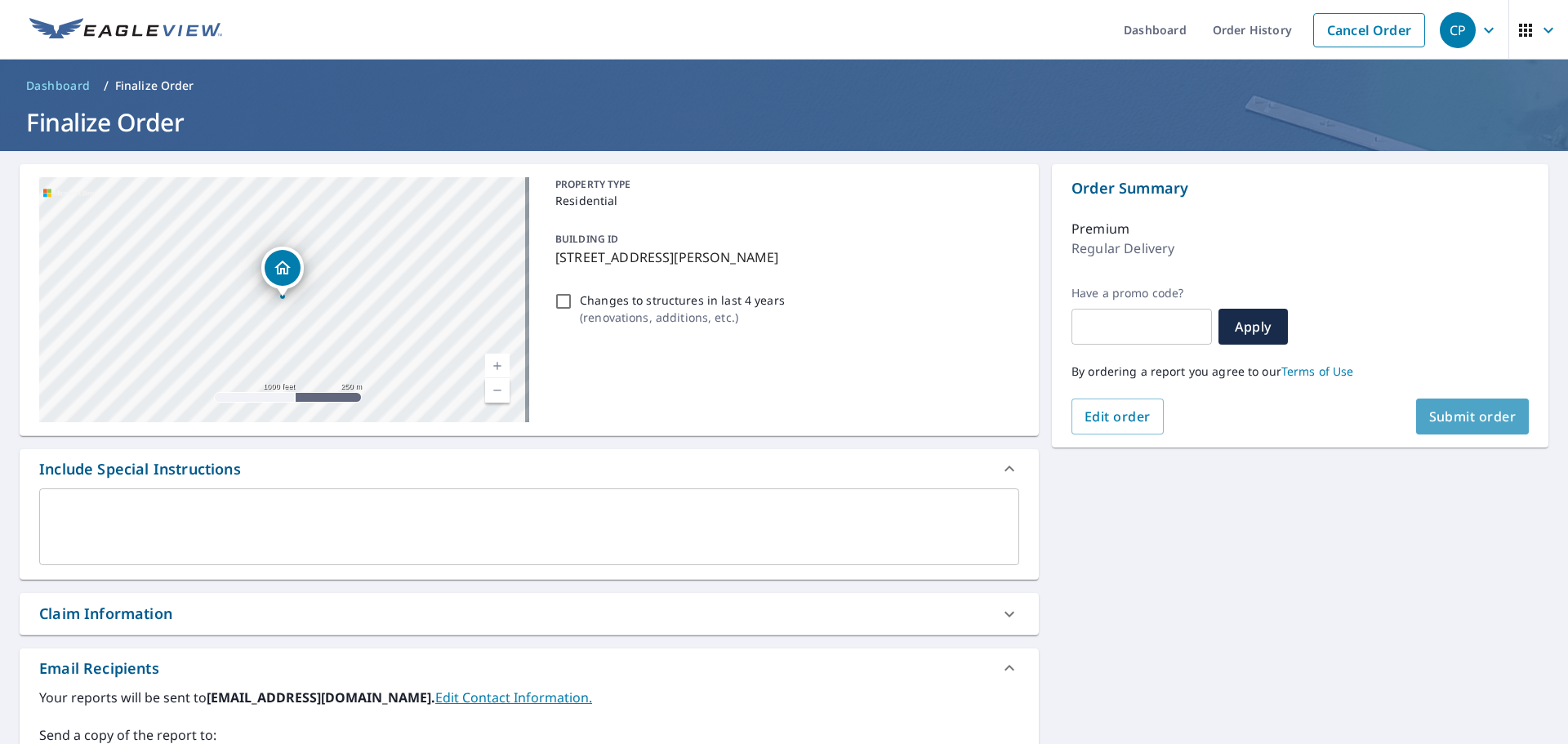
click at [1436, 408] on span "Submit order" at bounding box center [1473, 416] width 88 height 18
checkbox input "true"
